Goal: Information Seeking & Learning: Compare options

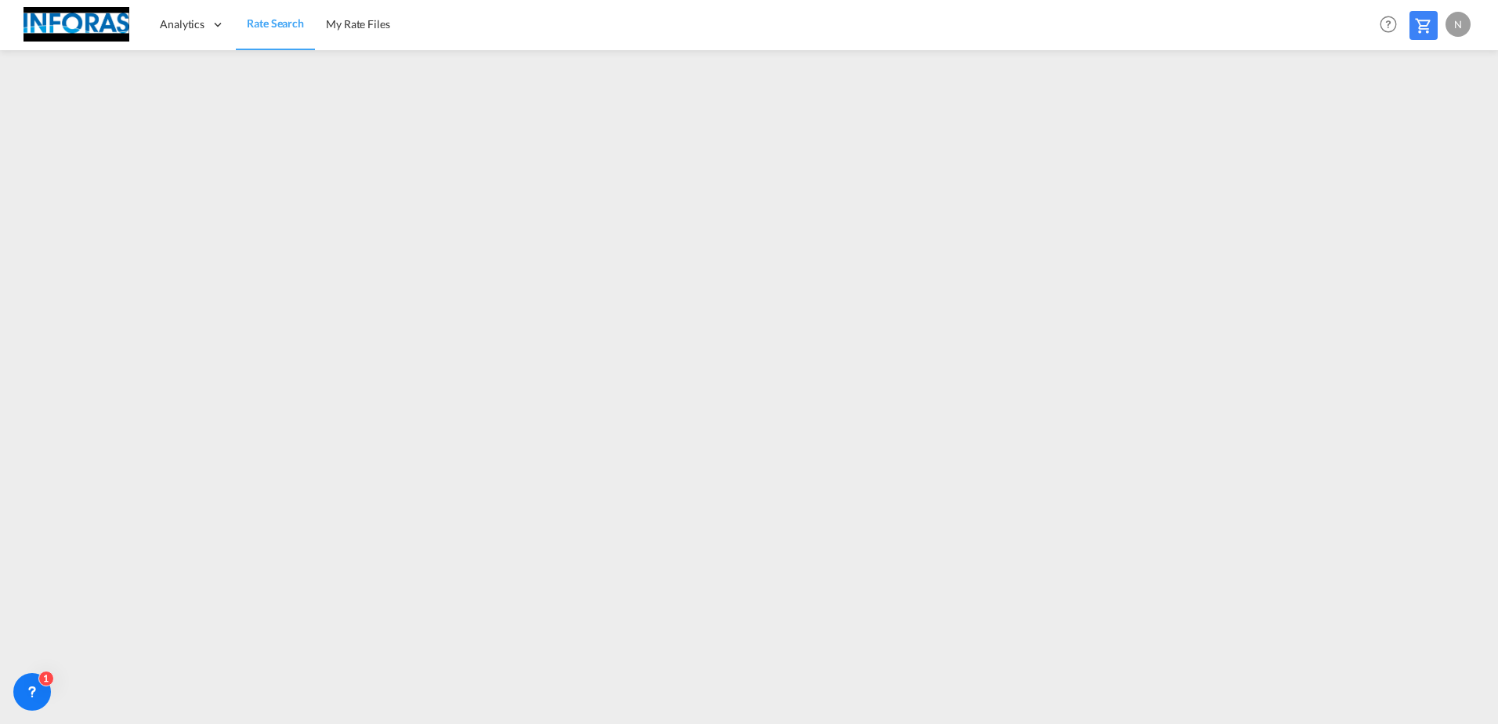
click at [1422, 29] on md-icon at bounding box center [1423, 25] width 19 height 19
click at [179, 27] on span "Analytics" at bounding box center [182, 24] width 45 height 16
click at [183, 66] on link "Reports" at bounding box center [227, 75] width 157 height 51
click at [257, 24] on span "Rate Search" at bounding box center [275, 23] width 56 height 13
